Goal: Find contact information: Find contact information

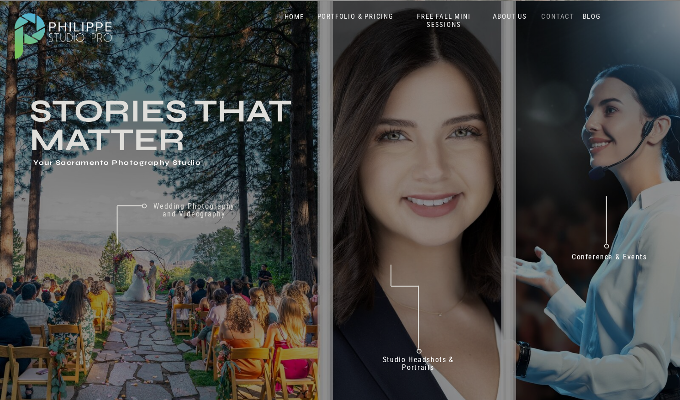
click at [562, 19] on nav "CONTACT" at bounding box center [557, 16] width 37 height 9
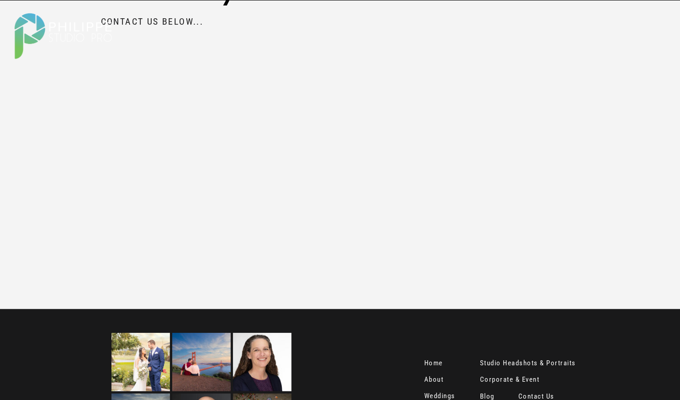
scroll to position [1116, 0]
